Goal: Task Accomplishment & Management: Use online tool/utility

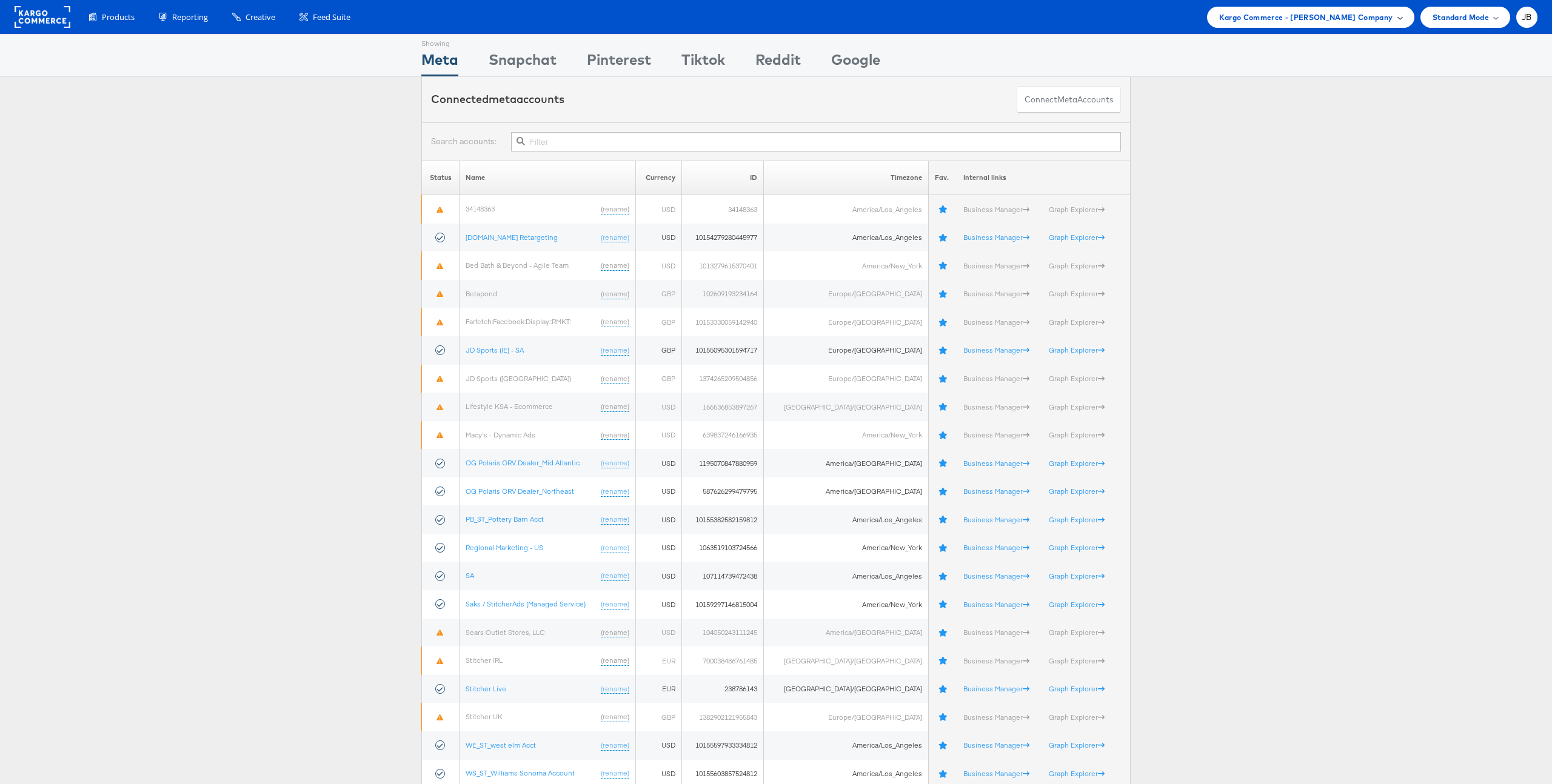
click at [1361, 16] on span "Kargo Commerce - [PERSON_NAME] Company" at bounding box center [1305, 17] width 174 height 13
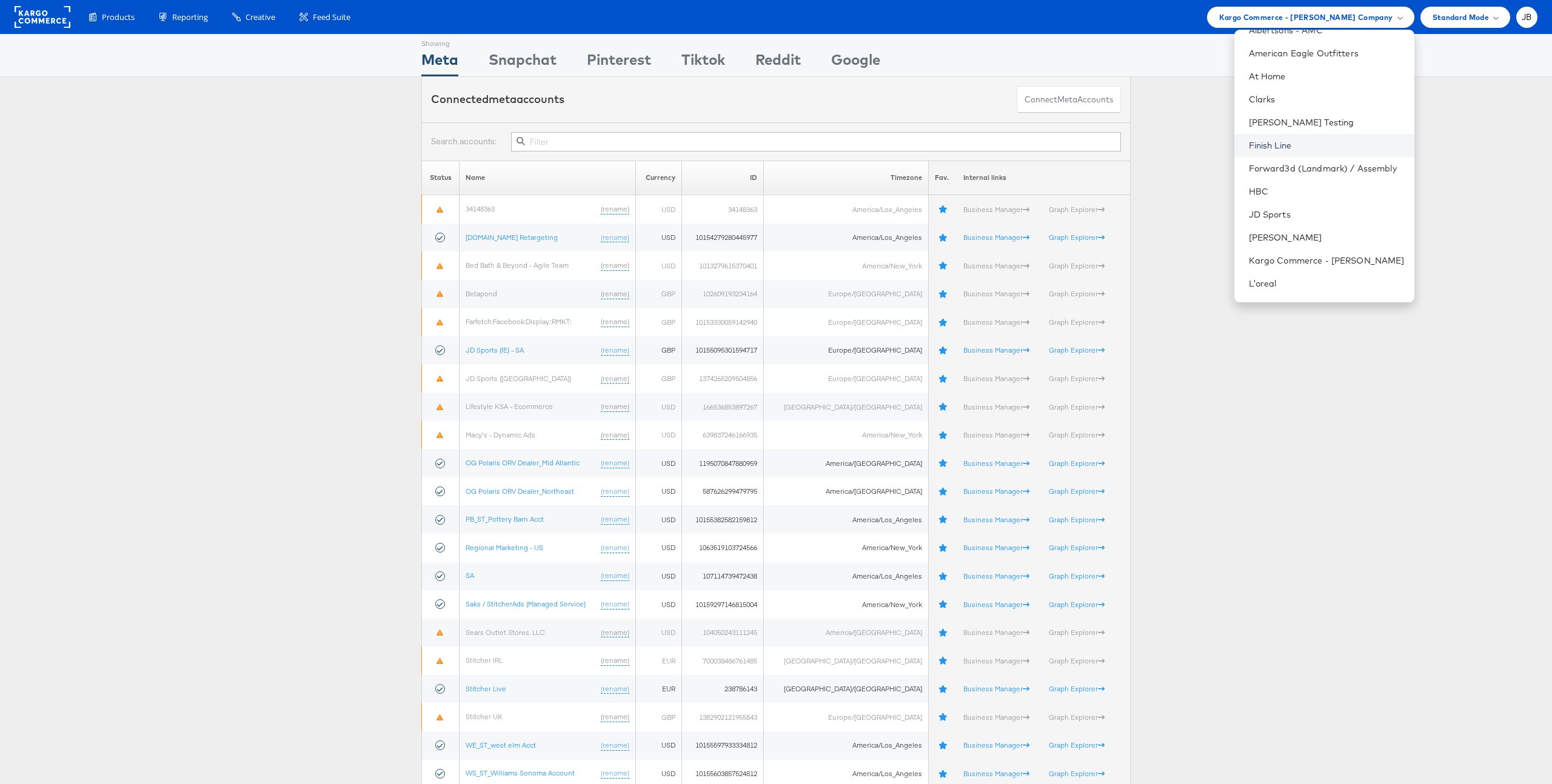
scroll to position [17, 0]
click at [1287, 95] on link "American Eagle Outfitters" at bounding box center [1327, 96] width 156 height 12
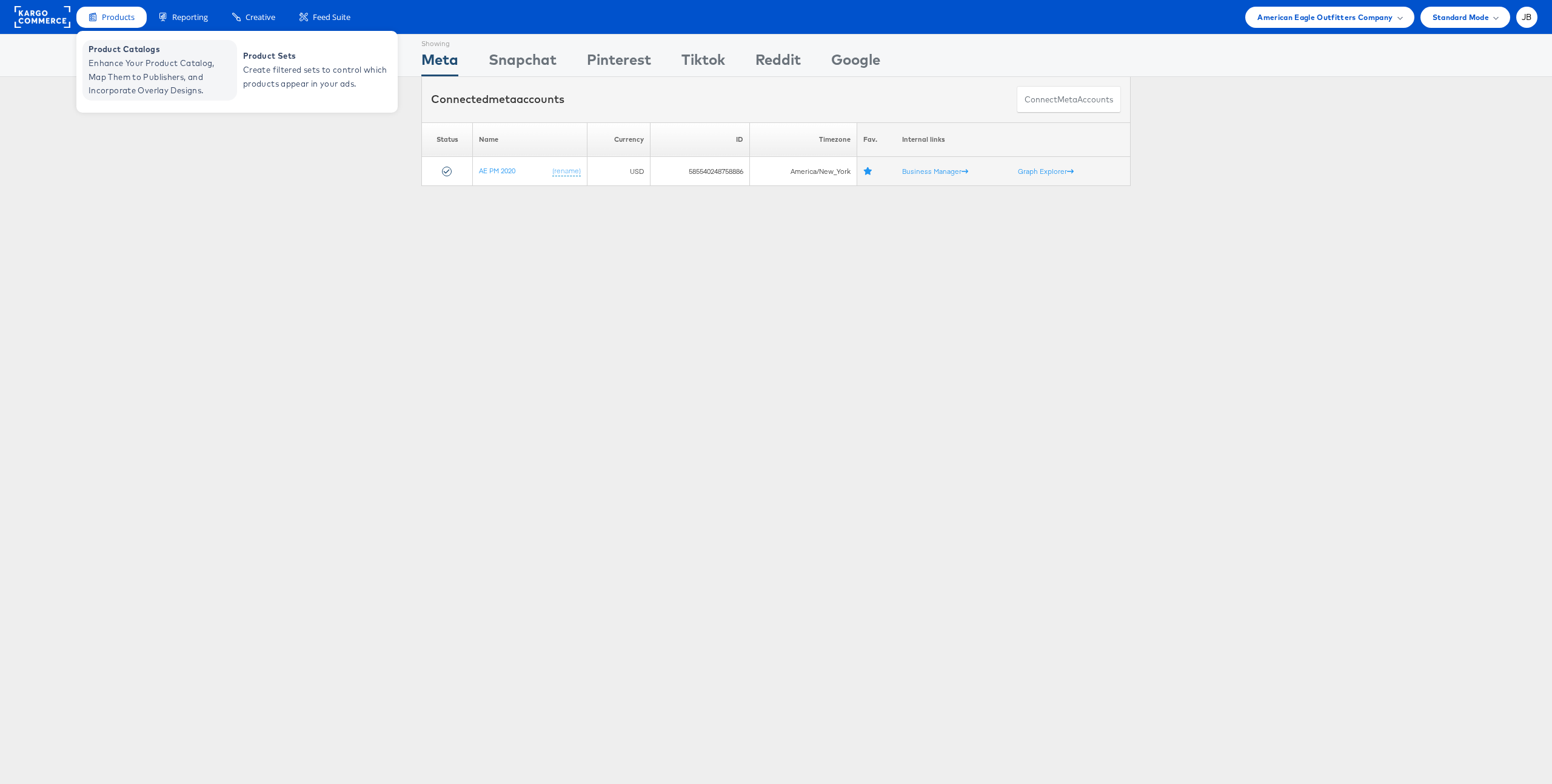
click at [122, 63] on span "Enhance Your Product Catalog, Map Them to Publishers, and Incorporate Overlay D…" at bounding box center [161, 77] width 146 height 41
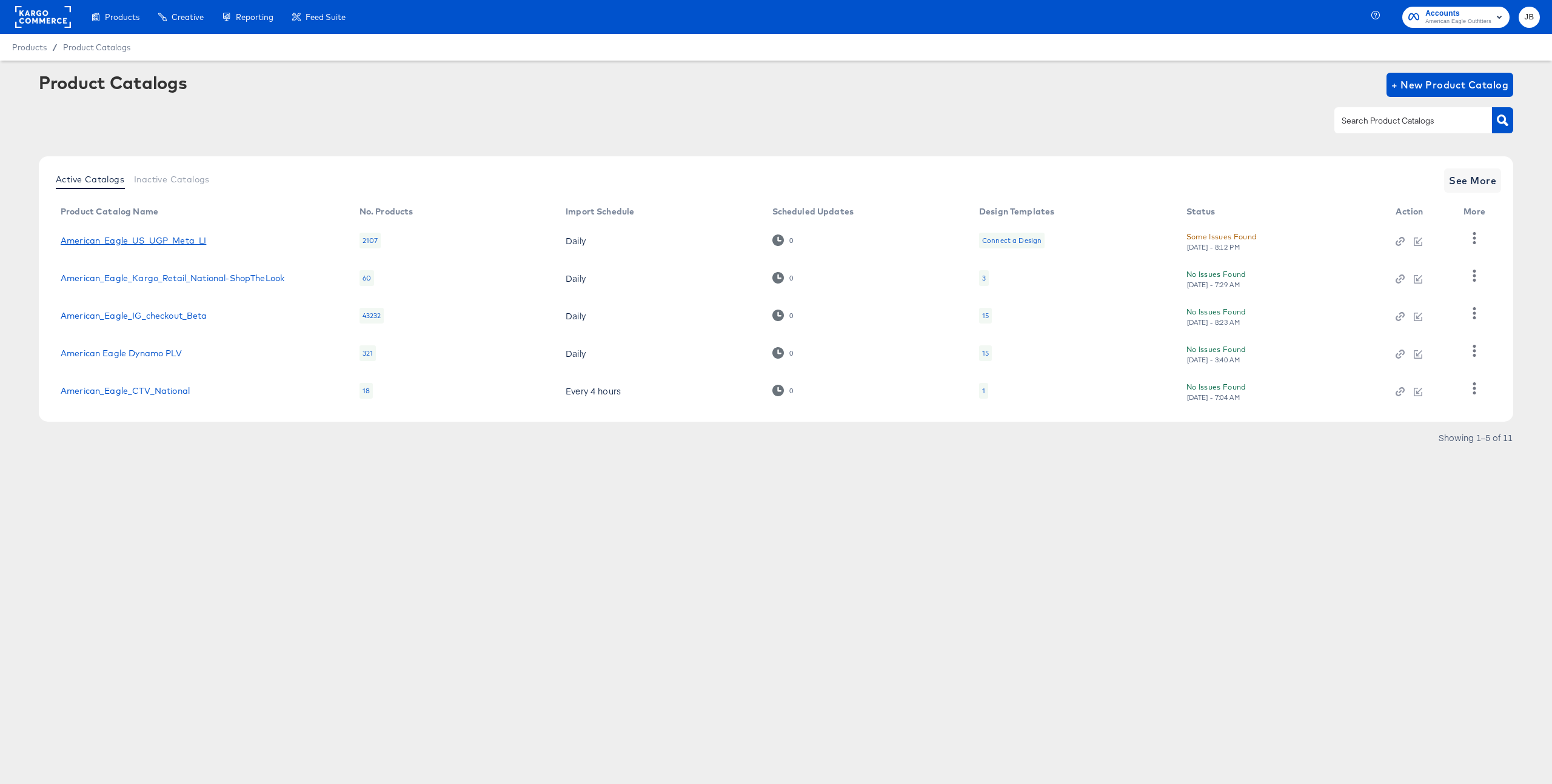
click at [185, 239] on link "American_Eagle_US_UGP_Meta_LI" at bounding box center [133, 240] width 146 height 10
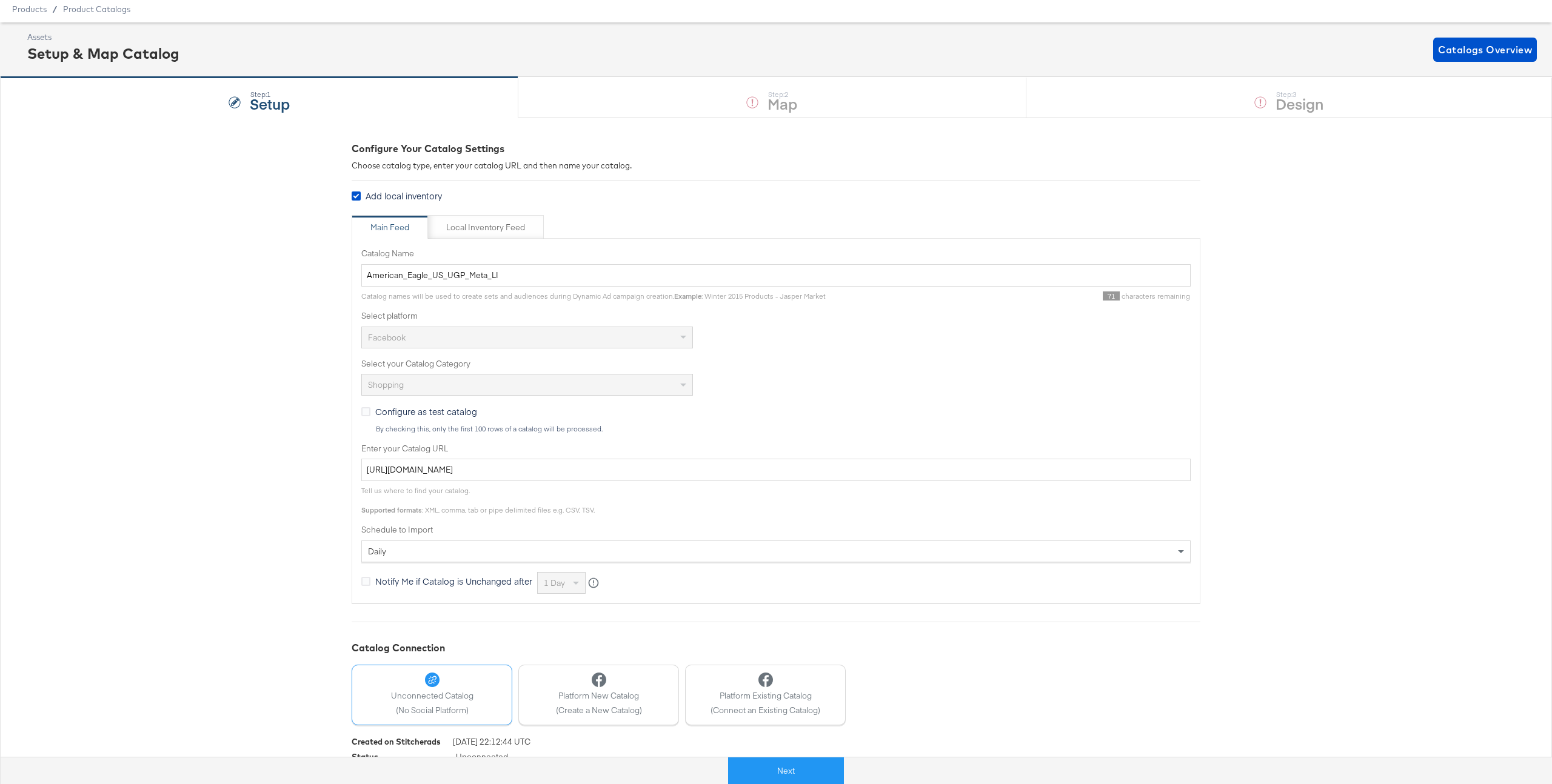
scroll to position [80, 0]
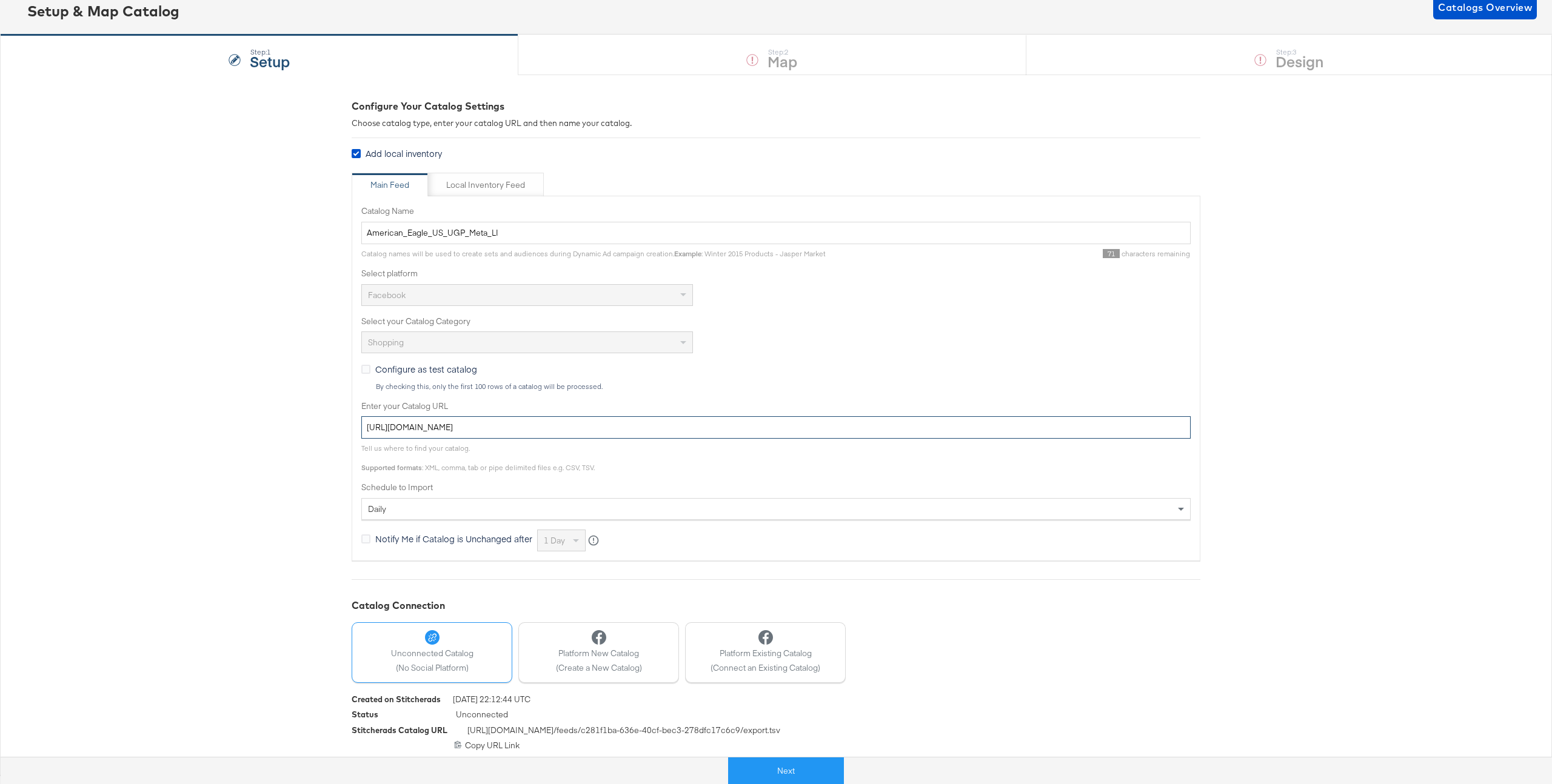
click at [695, 428] on input "https://ace.stitcherads.com/exports/1474/universal/none/universal/export.tsv.gz" at bounding box center [776, 427] width 829 height 22
drag, startPoint x: 709, startPoint y: 428, endPoint x: 329, endPoint y: 421, distance: 380.1
click at [329, 421] on div "Configure Your Catalog Settings Choose catalog type, enter your catalog URL and…" at bounding box center [776, 425] width 1552 height 701
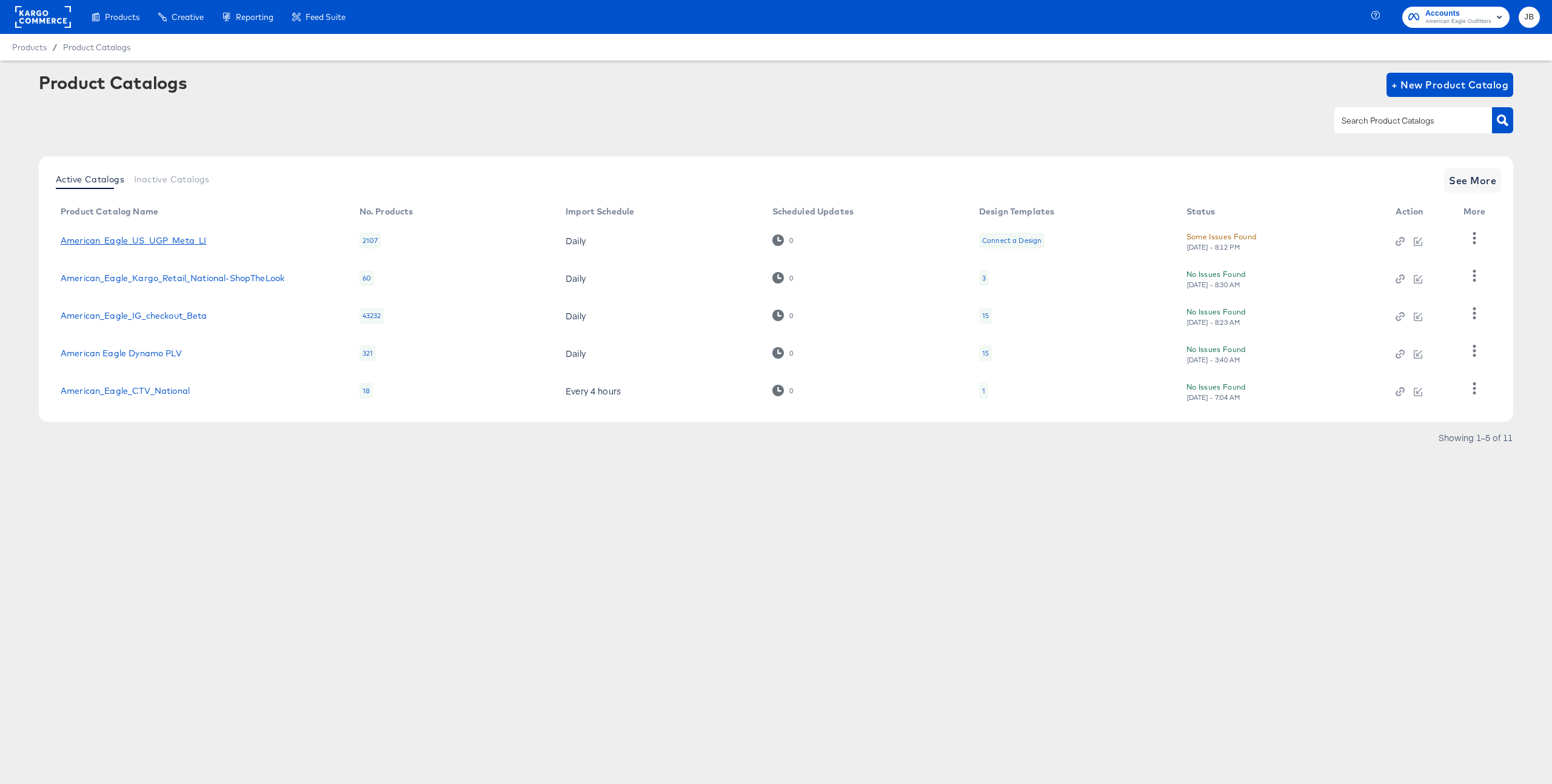
click at [139, 239] on link "American_Eagle_US_UGP_Meta_LI" at bounding box center [133, 240] width 146 height 10
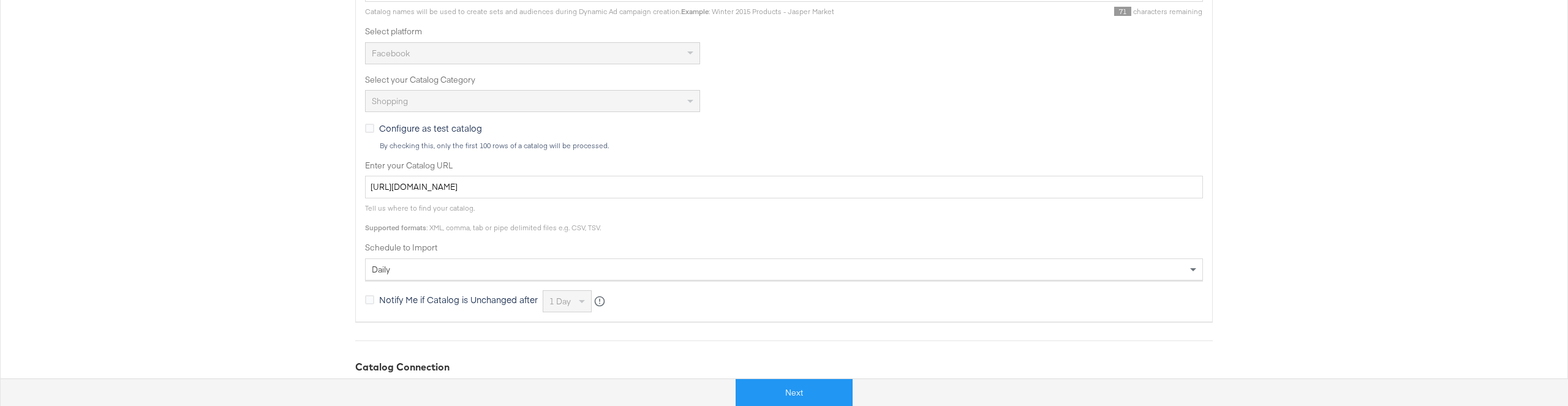
scroll to position [393, 0]
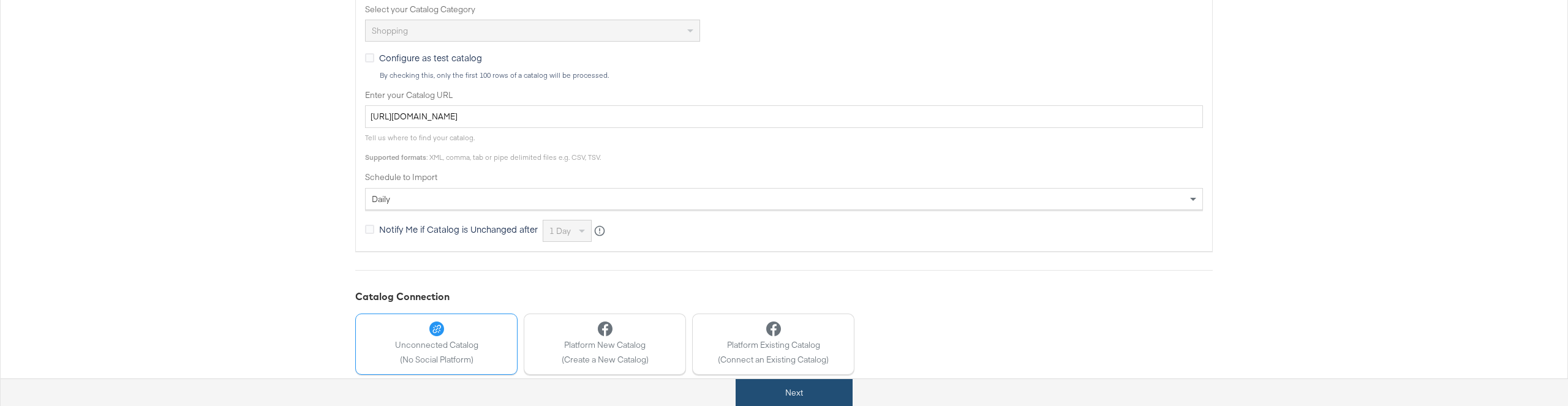
click at [794, 388] on button "Next" at bounding box center [794, 393] width 117 height 27
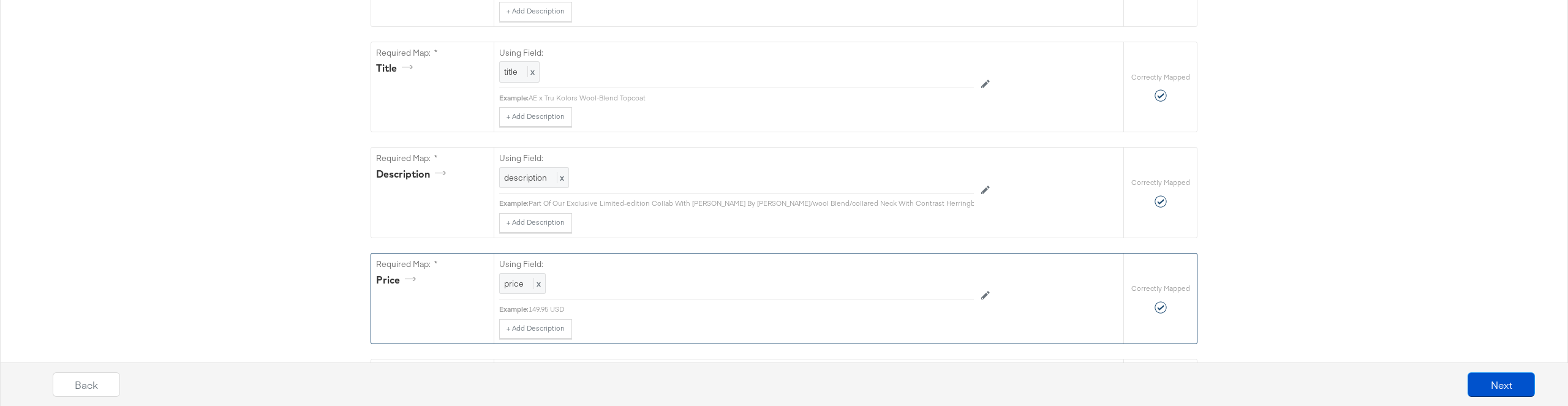
scroll to position [0, 0]
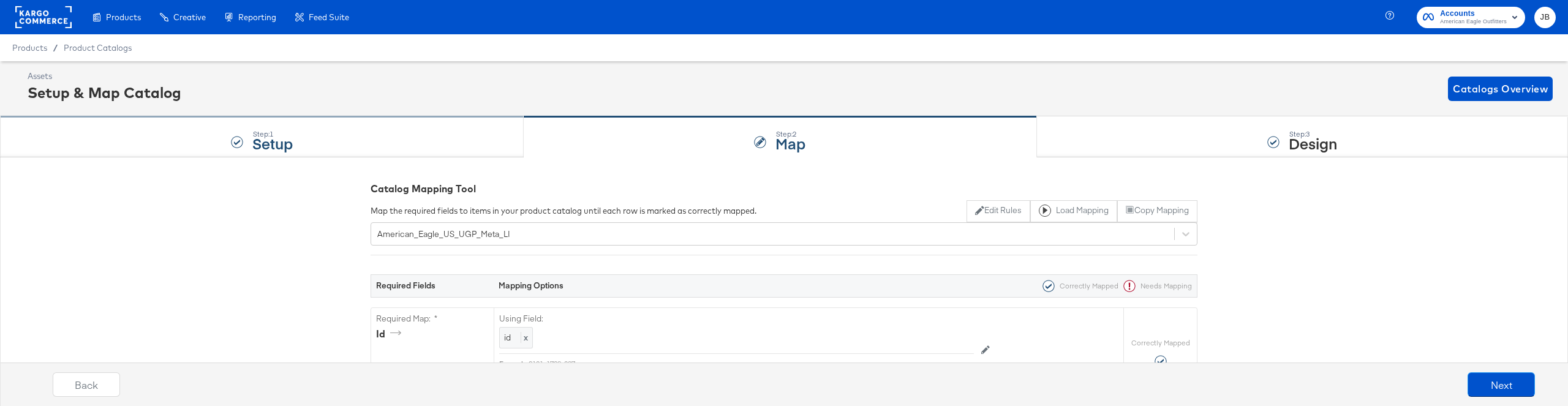
drag, startPoint x: 344, startPoint y: 141, endPoint x: 361, endPoint y: 149, distance: 18.8
click at [344, 141] on div "Step: 1 Setup" at bounding box center [261, 137] width 523 height 40
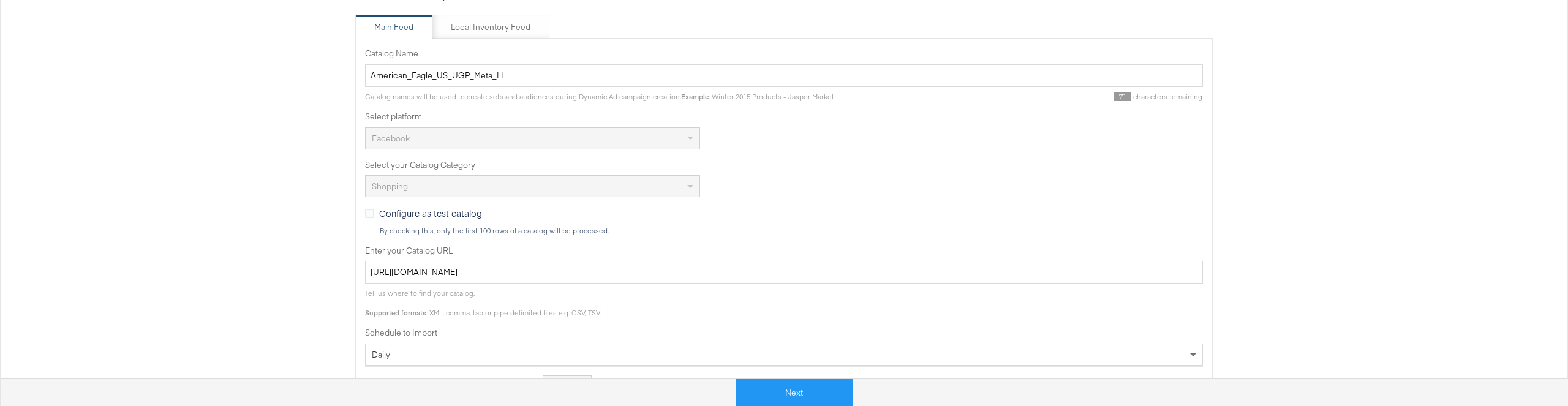
scroll to position [235, 0]
drag, startPoint x: 759, startPoint y: 280, endPoint x: 334, endPoint y: 282, distance: 425.0
click at [334, 282] on div "Configure Your Catalog Settings Choose catalog type, enter your catalog URL and…" at bounding box center [784, 276] width 1568 height 708
